Goal: Information Seeking & Learning: Learn about a topic

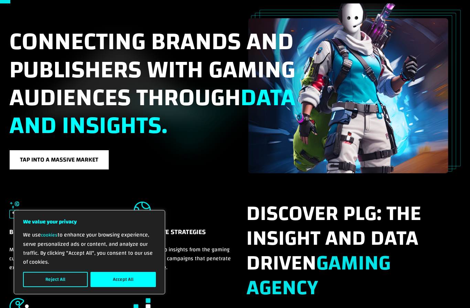
scroll to position [52, 0]
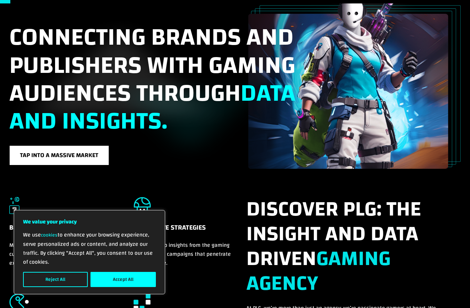
click at [149, 287] on button "Accept All" at bounding box center [122, 279] width 65 height 15
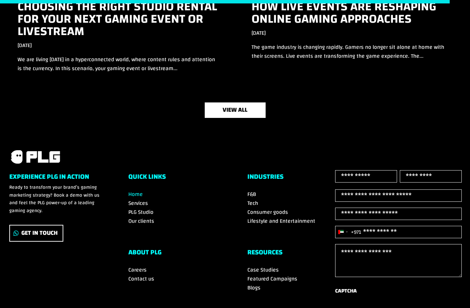
scroll to position [2260, 0]
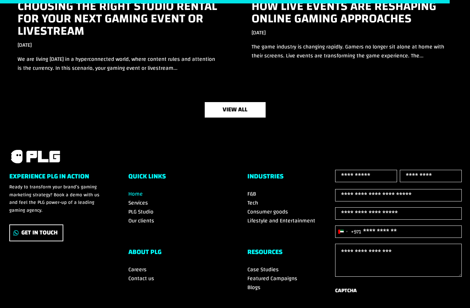
click at [142, 267] on span "Careers" at bounding box center [137, 269] width 18 height 10
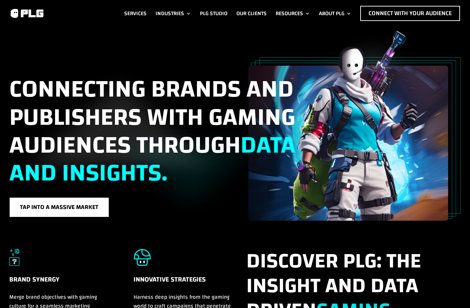
scroll to position [2285, 0]
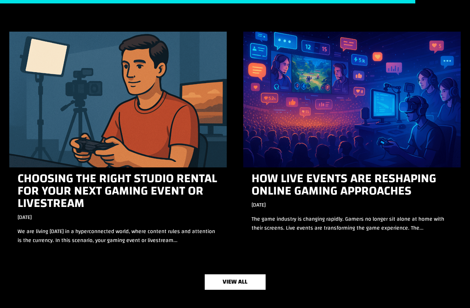
scroll to position [2087, 0]
